Goal: Task Accomplishment & Management: Use online tool/utility

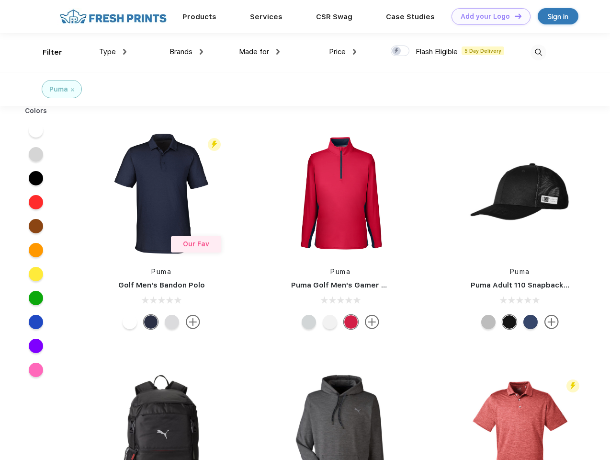
click at [488, 16] on link "Add your Logo Design Tool" at bounding box center [491, 16] width 79 height 17
click at [0, 0] on div "Design Tool" at bounding box center [0, 0] width 0 height 0
click at [514, 16] on link "Add your Logo Design Tool" at bounding box center [491, 16] width 79 height 17
click at [46, 52] on div "Filter" at bounding box center [53, 52] width 20 height 11
click at [113, 52] on span "Type" at bounding box center [107, 51] width 17 height 9
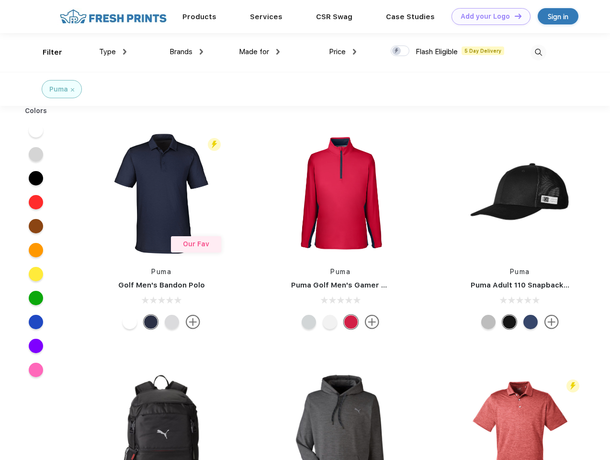
click at [186, 52] on span "Brands" at bounding box center [181, 51] width 23 height 9
click at [260, 52] on span "Made for" at bounding box center [254, 51] width 30 height 9
click at [343, 52] on span "Price" at bounding box center [337, 51] width 17 height 9
click at [400, 51] on div at bounding box center [400, 50] width 19 height 11
click at [397, 51] on input "checkbox" at bounding box center [394, 48] width 6 height 6
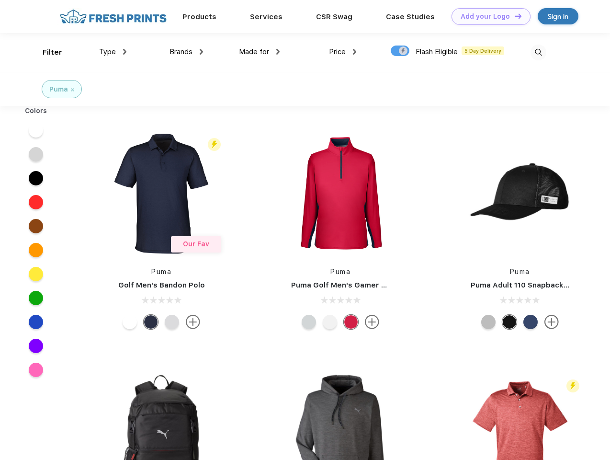
click at [538, 52] on img at bounding box center [539, 53] width 16 height 16
